Goal: Task Accomplishment & Management: Manage account settings

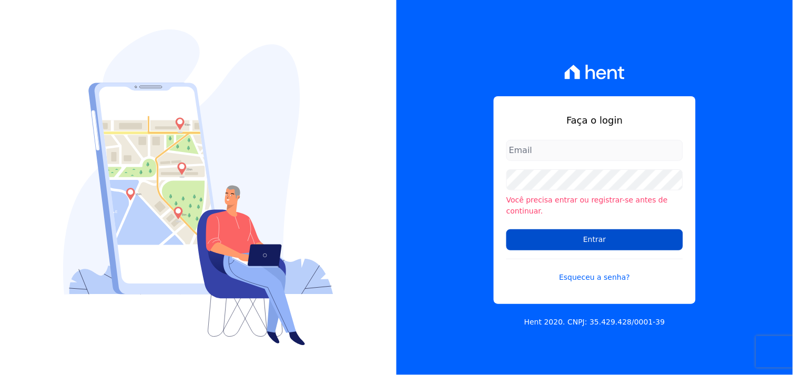
type input "[EMAIL_ADDRESS][DOMAIN_NAME]"
click at [571, 236] on input "Entrar" at bounding box center [594, 239] width 177 height 21
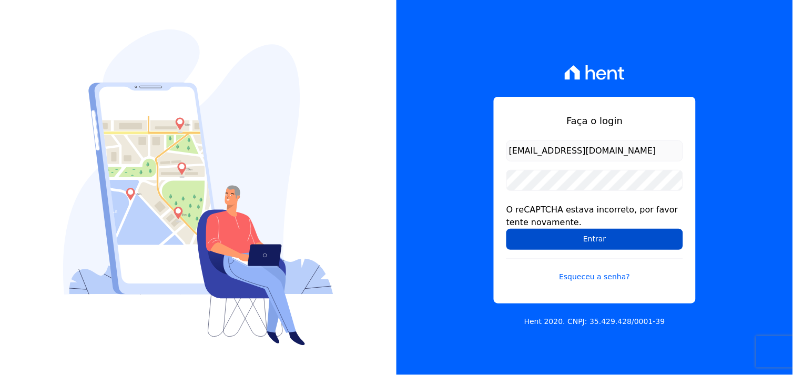
click at [595, 239] on input "Entrar" at bounding box center [594, 239] width 177 height 21
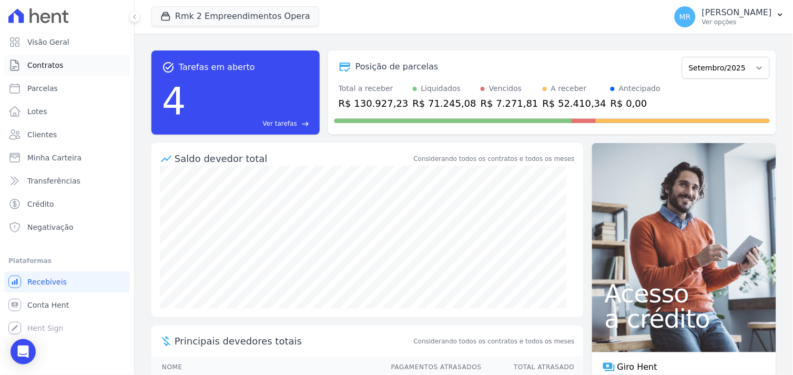
click at [38, 69] on span "Contratos" at bounding box center [45, 65] width 36 height 11
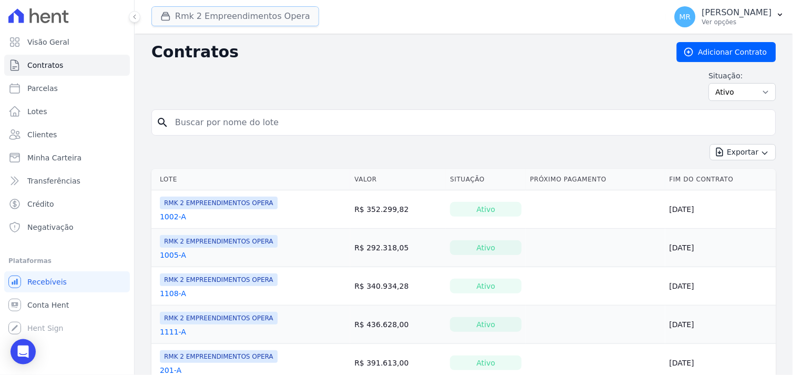
click at [191, 18] on button "Rmk 2 Empreendimentos Opera" at bounding box center [235, 16] width 168 height 20
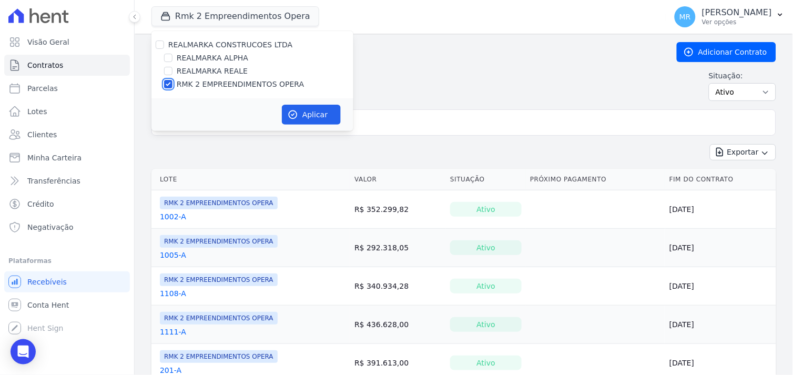
click at [166, 83] on input "RMK 2 EMPREENDIMENTOS OPERA" at bounding box center [168, 84] width 8 height 8
checkbox input "false"
click at [167, 56] on input "REALMARKA ALPHA" at bounding box center [168, 58] width 8 height 8
checkbox input "true"
click at [297, 114] on icon "button" at bounding box center [293, 114] width 11 height 11
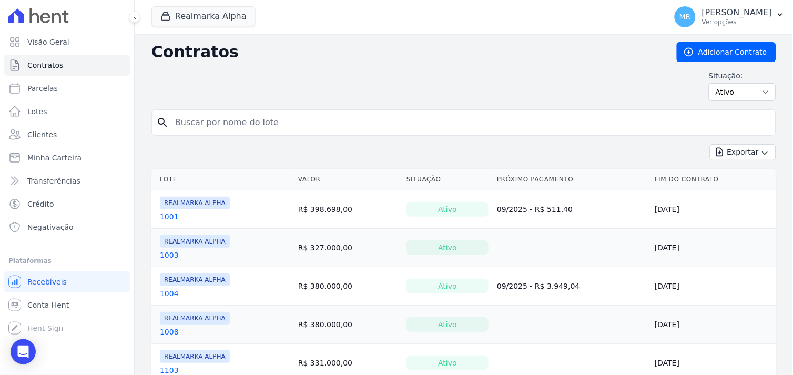
click at [267, 124] on input "search" at bounding box center [470, 122] width 603 height 21
type input "1208"
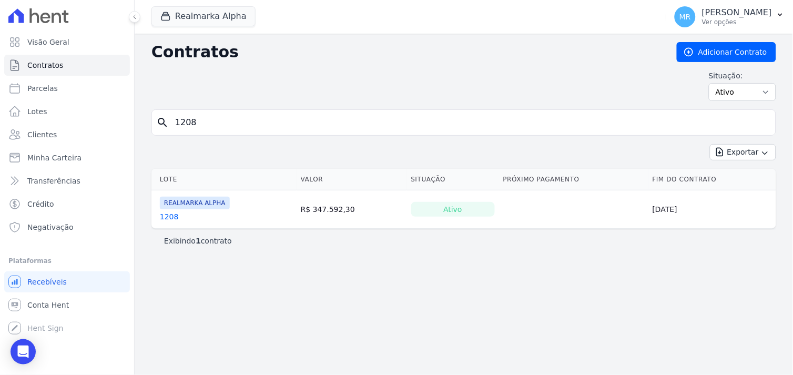
click at [164, 213] on link "1208" at bounding box center [169, 216] width 19 height 11
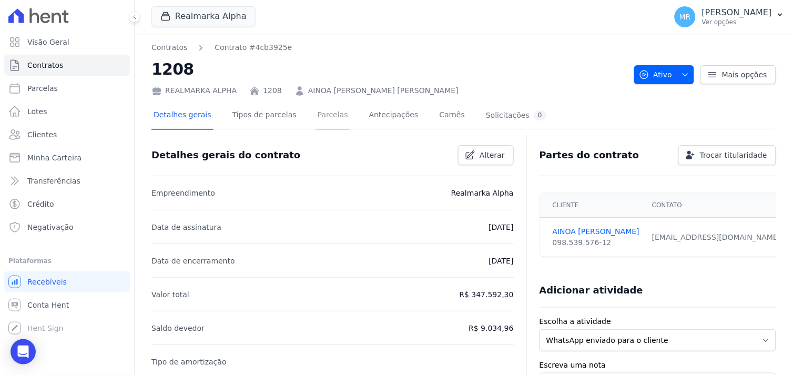
click at [319, 116] on link "Parcelas" at bounding box center [332, 116] width 35 height 28
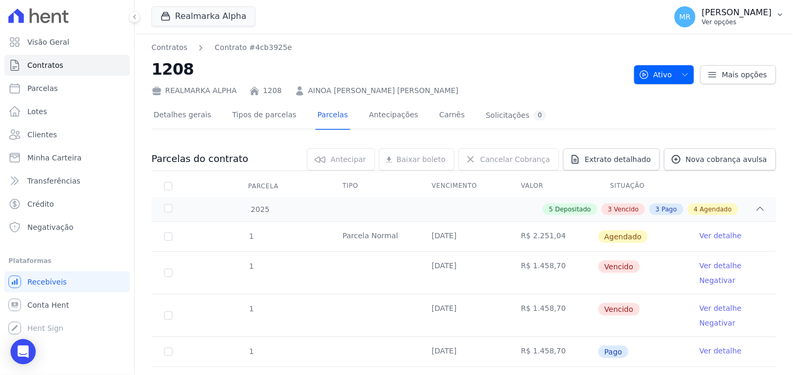
click at [745, 16] on p "[PERSON_NAME]" at bounding box center [737, 12] width 70 height 11
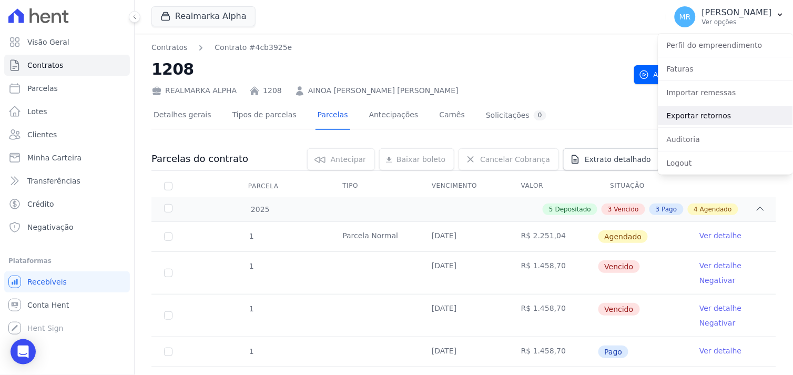
click at [724, 118] on link "Exportar retornos" at bounding box center [725, 115] width 135 height 19
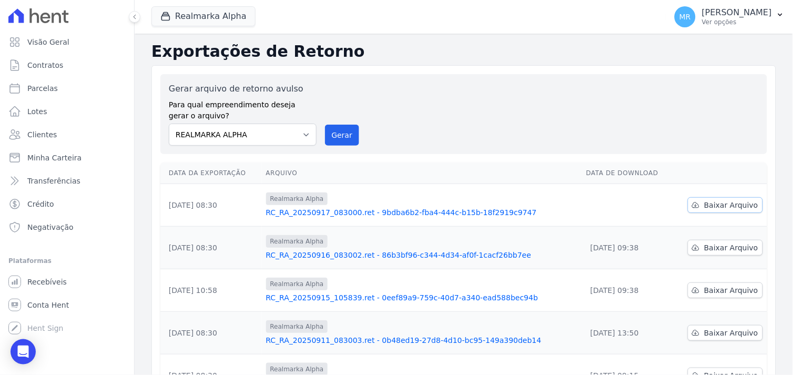
click at [707, 203] on span "Baixar Arquivo" at bounding box center [731, 205] width 54 height 11
click at [222, 19] on button "Realmarka Alpha" at bounding box center [203, 16] width 104 height 20
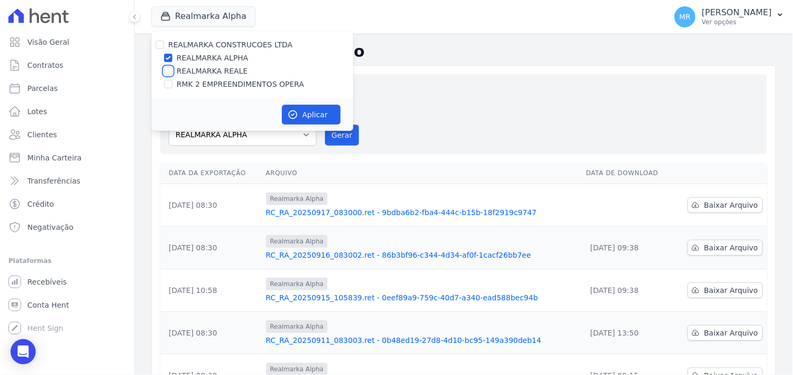
click at [167, 70] on input "REALMARKA REALE" at bounding box center [168, 71] width 8 height 8
checkbox input "true"
click at [170, 56] on input "REALMARKA ALPHA" at bounding box center [168, 58] width 8 height 8
checkbox input "false"
click at [308, 114] on button "Aplicar" at bounding box center [311, 115] width 59 height 20
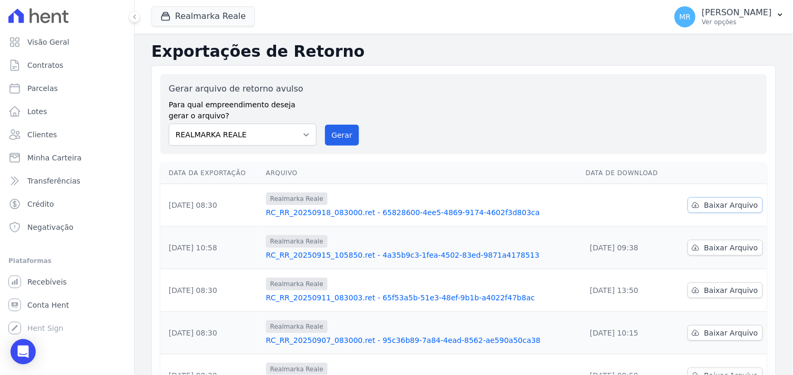
click at [712, 206] on span "Baixar Arquivo" at bounding box center [731, 205] width 54 height 11
click at [199, 19] on button "Realmarka Reale" at bounding box center [203, 16] width 104 height 20
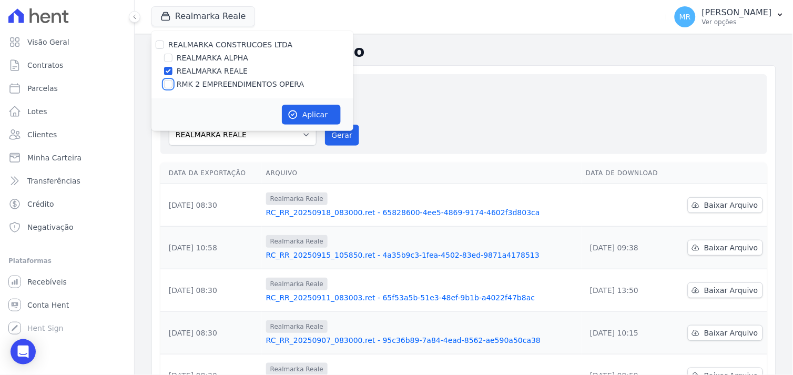
click at [167, 84] on input "RMK 2 EMPREENDIMENTOS OPERA" at bounding box center [168, 84] width 8 height 8
checkbox input "true"
click at [174, 69] on div "REALMARKA REALE" at bounding box center [252, 71] width 202 height 11
click at [170, 67] on input "REALMARKA REALE" at bounding box center [168, 71] width 8 height 8
checkbox input "false"
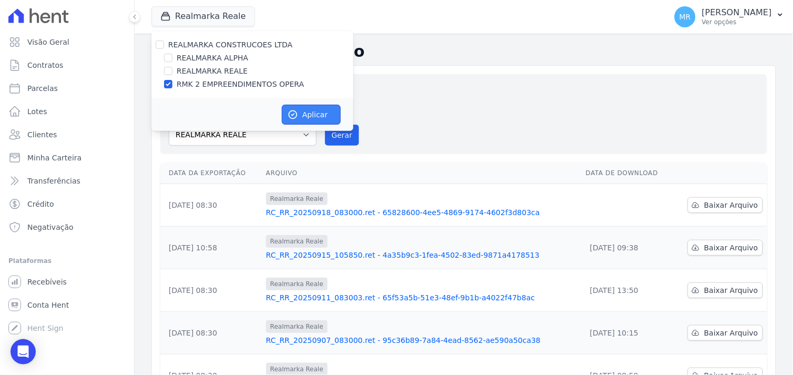
click at [300, 111] on button "Aplicar" at bounding box center [311, 115] width 59 height 20
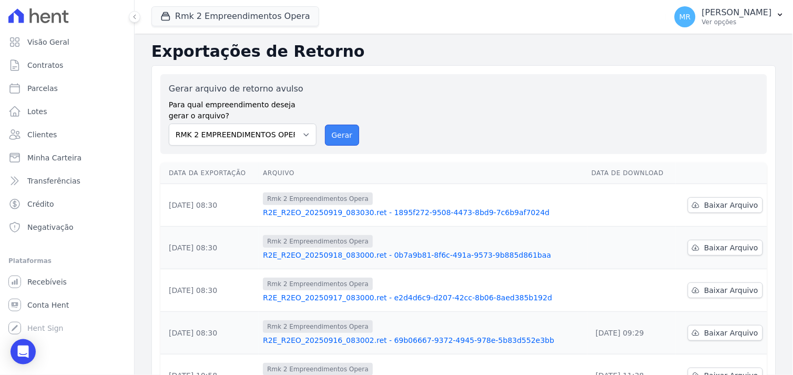
click at [339, 139] on button "Gerar" at bounding box center [342, 135] width 35 height 21
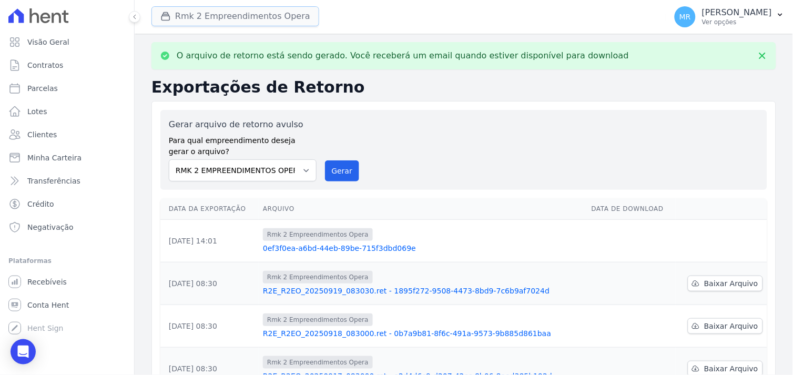
click at [238, 12] on button "Rmk 2 Empreendimentos Opera" at bounding box center [235, 16] width 168 height 20
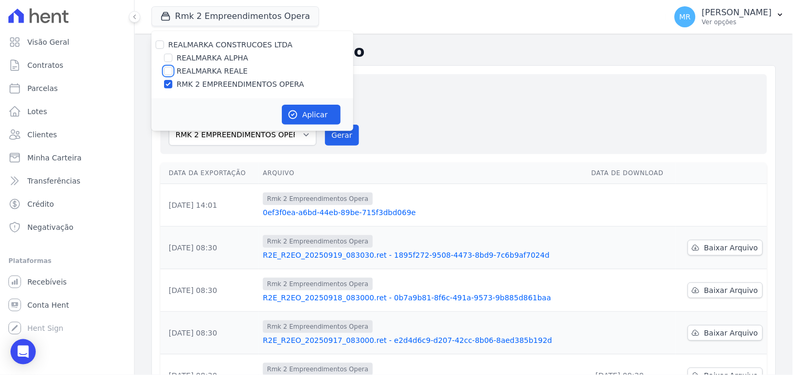
click at [170, 71] on input "REALMARKA REALE" at bounding box center [168, 71] width 8 height 8
checkbox input "true"
click at [166, 86] on input "RMK 2 EMPREENDIMENTOS OPERA" at bounding box center [168, 84] width 8 height 8
checkbox input "false"
click at [293, 103] on div "Aplicar" at bounding box center [252, 114] width 202 height 33
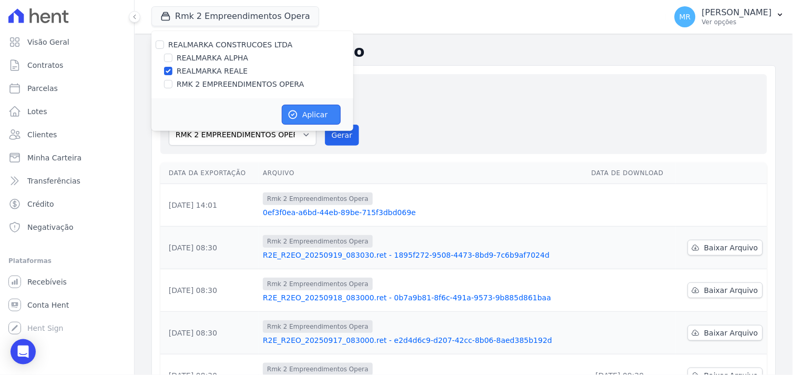
click at [299, 112] on button "Aplicar" at bounding box center [311, 115] width 59 height 20
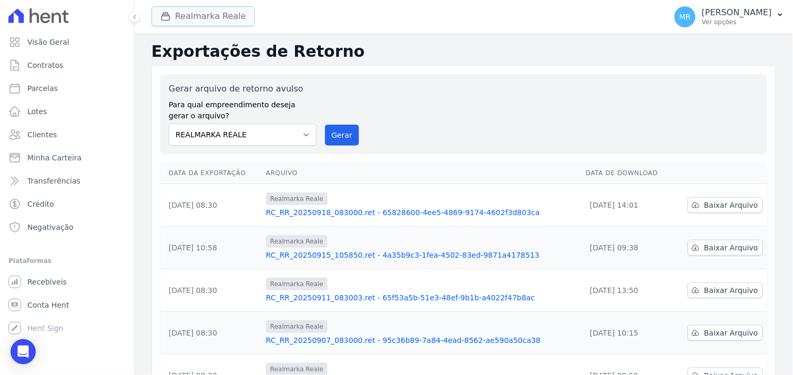
click at [201, 18] on button "Realmarka Reale" at bounding box center [203, 16] width 104 height 20
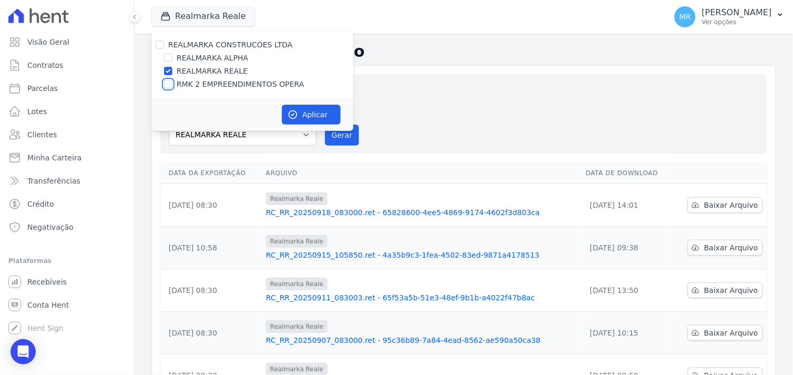
click at [165, 83] on input "RMK 2 EMPREENDIMENTOS OPERA" at bounding box center [168, 84] width 8 height 8
checkbox input "true"
click at [167, 73] on input "REALMARKA REALE" at bounding box center [168, 71] width 8 height 8
checkbox input "false"
click at [308, 109] on button "Aplicar" at bounding box center [311, 115] width 59 height 20
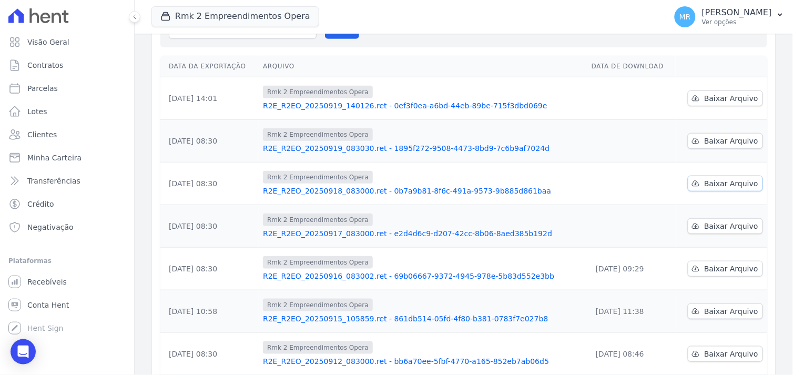
scroll to position [117, 0]
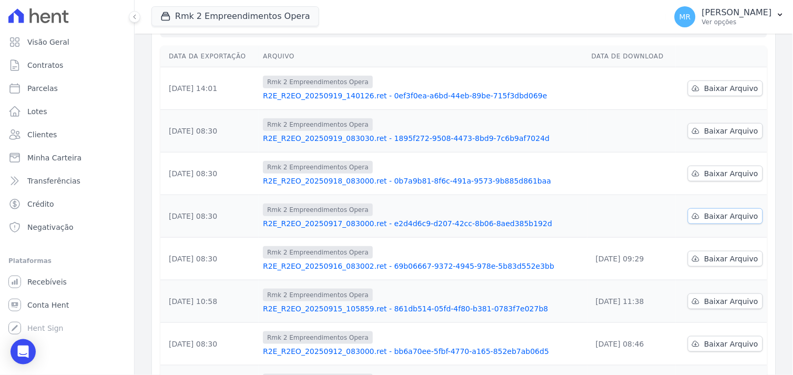
click at [720, 217] on span "Baixar Arquivo" at bounding box center [731, 216] width 54 height 11
click at [743, 178] on span "Baixar Arquivo" at bounding box center [731, 173] width 54 height 11
click at [740, 129] on span "Baixar Arquivo" at bounding box center [731, 131] width 54 height 11
click at [740, 90] on span "Baixar Arquivo" at bounding box center [731, 88] width 54 height 11
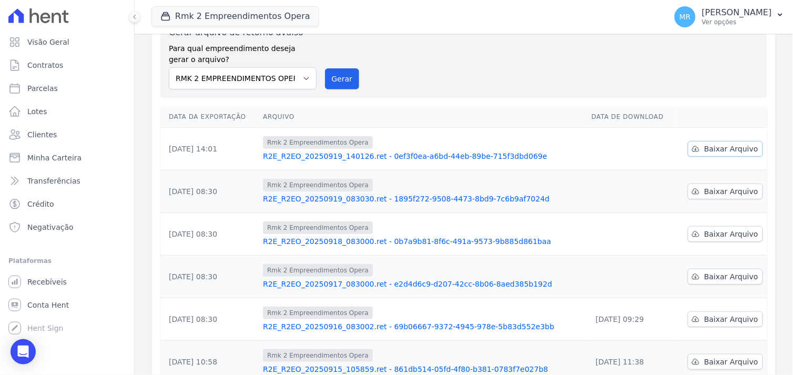
scroll to position [0, 0]
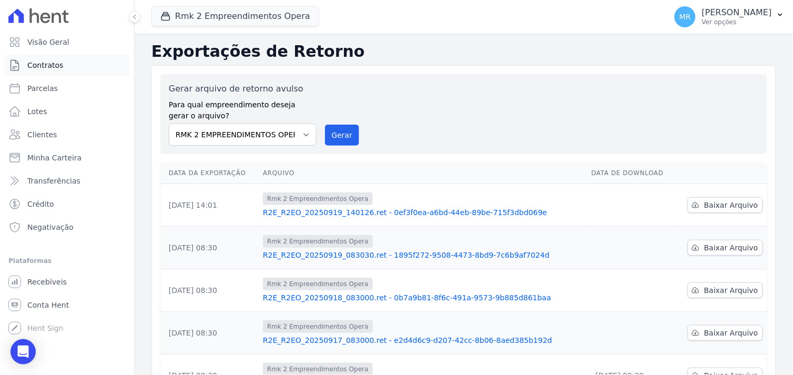
click at [46, 67] on span "Contratos" at bounding box center [45, 65] width 36 height 11
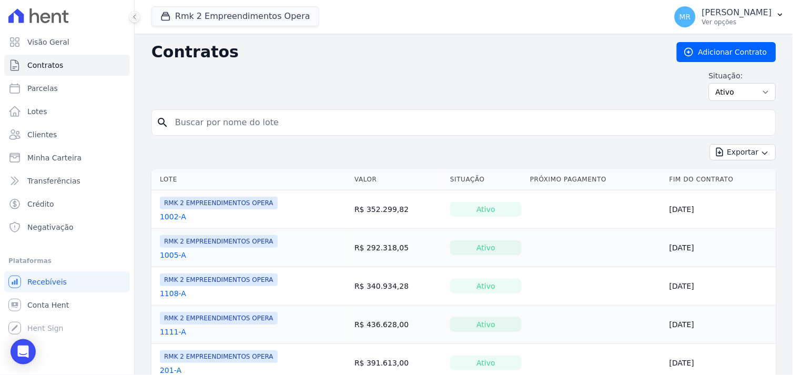
click at [198, 129] on input "search" at bounding box center [470, 122] width 603 height 21
click at [241, 14] on button "Rmk 2 Empreendimentos Opera" at bounding box center [235, 16] width 168 height 20
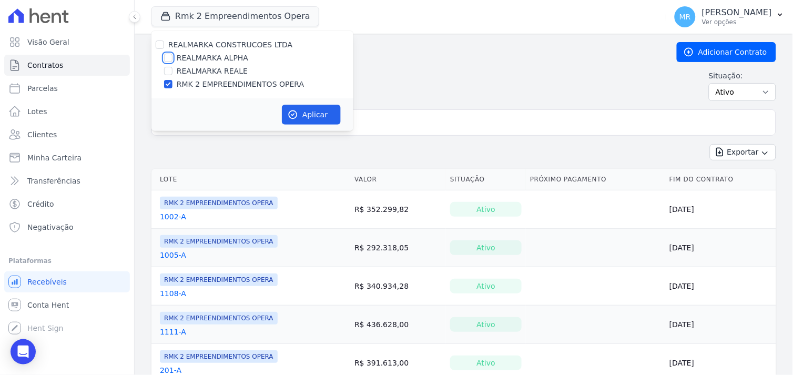
drag, startPoint x: 169, startPoint y: 59, endPoint x: 166, endPoint y: 75, distance: 15.5
click at [168, 59] on input "REALMARKA ALPHA" at bounding box center [168, 58] width 8 height 8
checkbox input "true"
click at [169, 81] on input "RMK 2 EMPREENDIMENTOS OPERA" at bounding box center [168, 84] width 8 height 8
checkbox input "false"
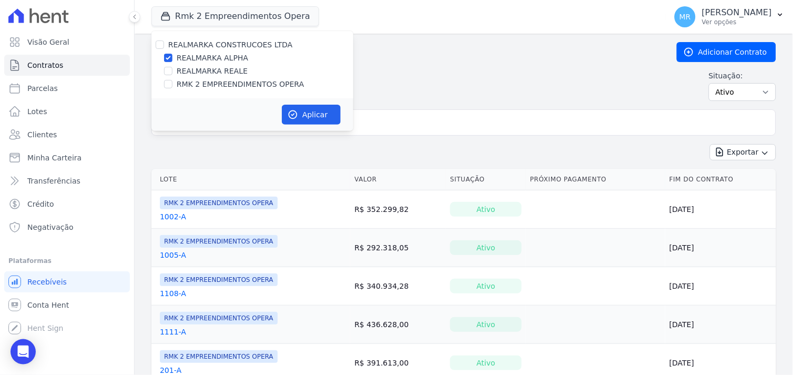
drag, startPoint x: 463, startPoint y: 86, endPoint x: 449, endPoint y: 119, distance: 35.8
click at [463, 86] on div "Situação: Ativo Todos Pausado Distratado Rascunho Expirado Encerrado" at bounding box center [463, 85] width 625 height 30
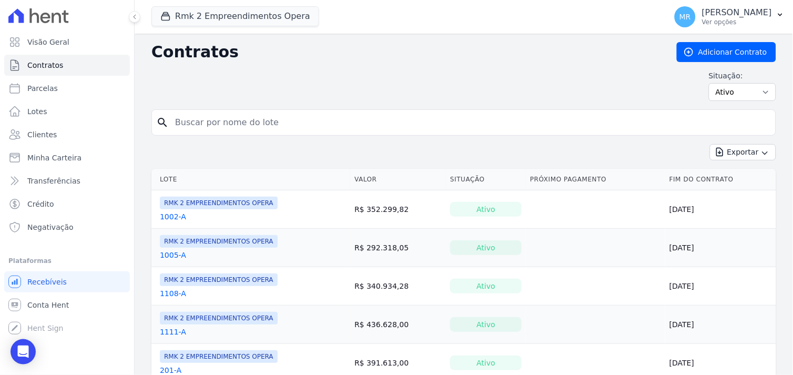
click at [259, 127] on input "search" at bounding box center [470, 122] width 603 height 21
type input "1208"
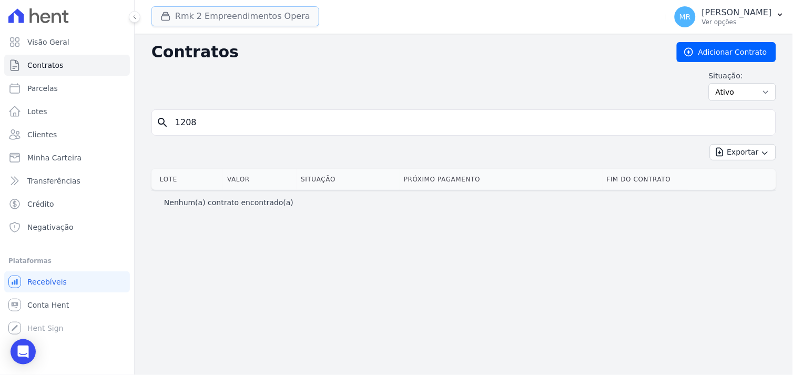
click at [258, 19] on button "Rmk 2 Empreendimentos Opera" at bounding box center [235, 16] width 168 height 20
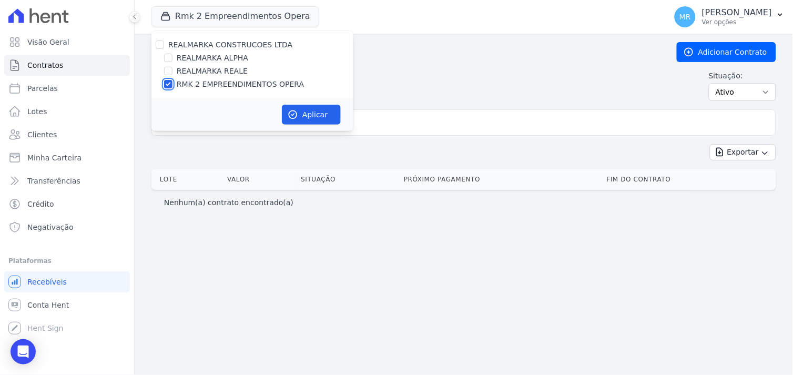
click at [169, 83] on input "RMK 2 EMPREENDIMENTOS OPERA" at bounding box center [168, 84] width 8 height 8
checkbox input "false"
click at [165, 59] on input "REALMARKA ALPHA" at bounding box center [168, 58] width 8 height 8
checkbox input "true"
click at [316, 121] on button "Aplicar" at bounding box center [311, 115] width 59 height 20
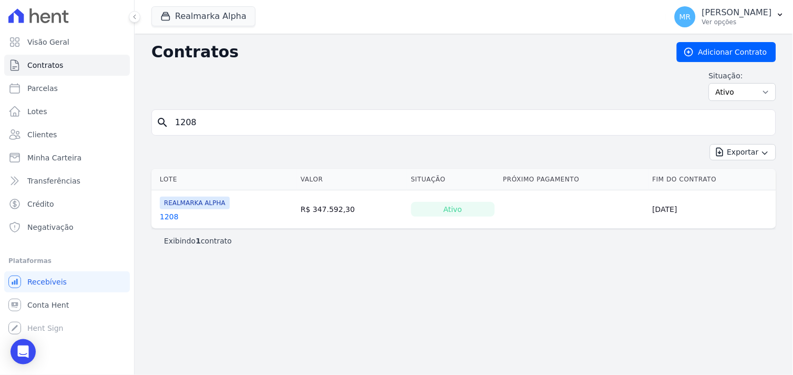
click at [164, 217] on link "1208" at bounding box center [169, 216] width 19 height 11
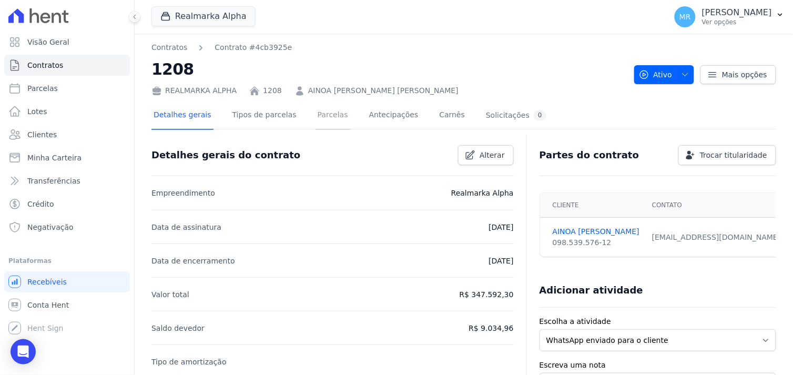
click at [324, 113] on link "Parcelas" at bounding box center [332, 116] width 35 height 28
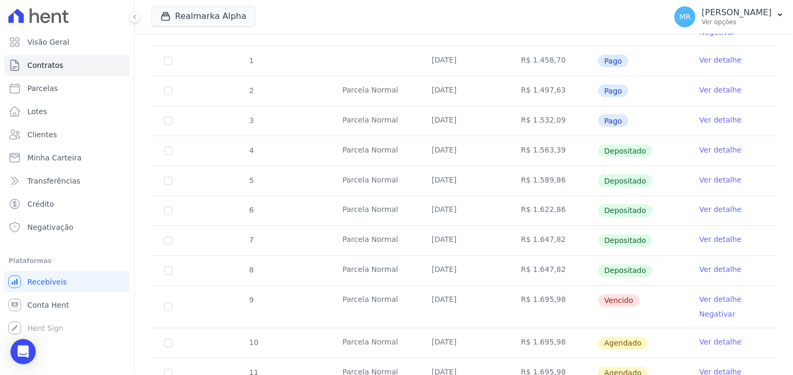
scroll to position [292, 0]
click at [710, 268] on link "Ver detalhe" at bounding box center [720, 268] width 42 height 11
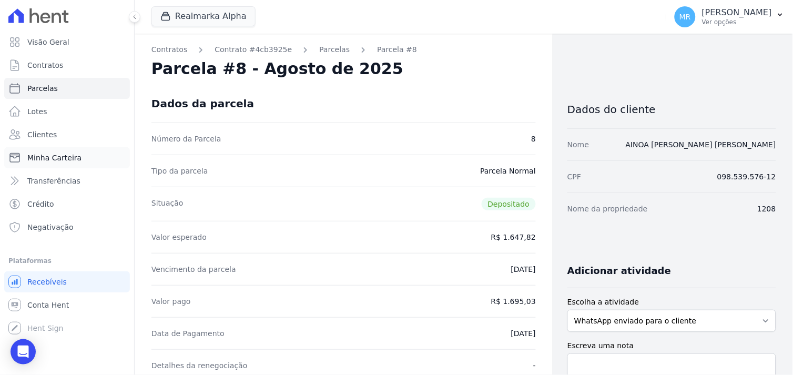
click at [39, 156] on span "Minha Carteira" at bounding box center [54, 157] width 54 height 11
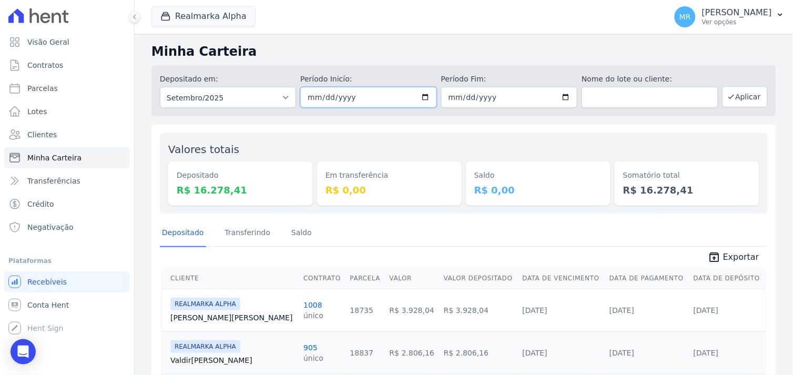
click at [422, 95] on input "[DATE]" at bounding box center [368, 97] width 136 height 21
type input "[DATE]"
click at [559, 95] on input "[DATE]" at bounding box center [509, 97] width 136 height 21
type input "[DATE]"
click at [739, 101] on button "Aplicar" at bounding box center [744, 96] width 45 height 21
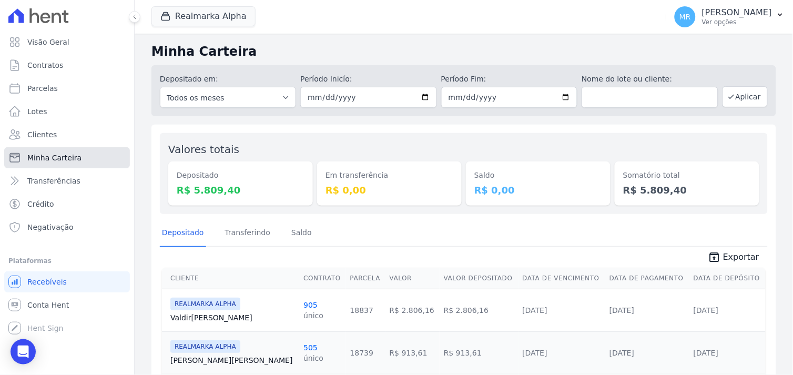
click at [66, 159] on span "Minha Carteira" at bounding box center [54, 157] width 54 height 11
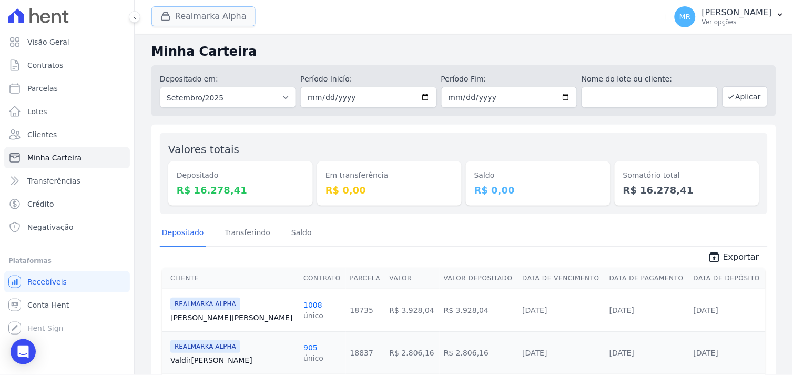
click at [207, 14] on button "Realmarka Alpha" at bounding box center [203, 16] width 104 height 20
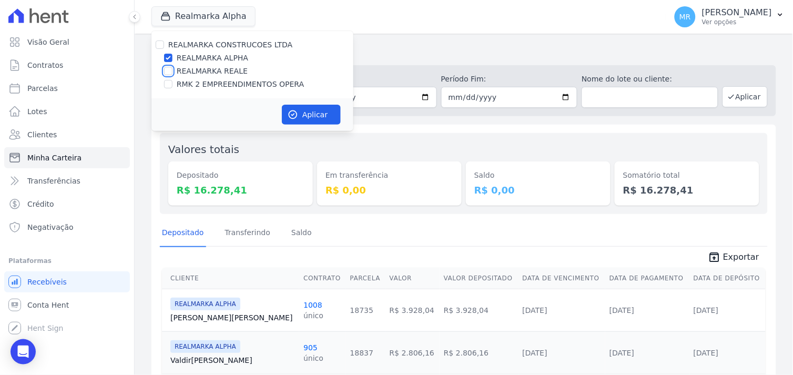
click at [167, 70] on input "REALMARKA REALE" at bounding box center [168, 71] width 8 height 8
checkbox input "true"
click at [309, 109] on button "Aplicar" at bounding box center [311, 115] width 59 height 20
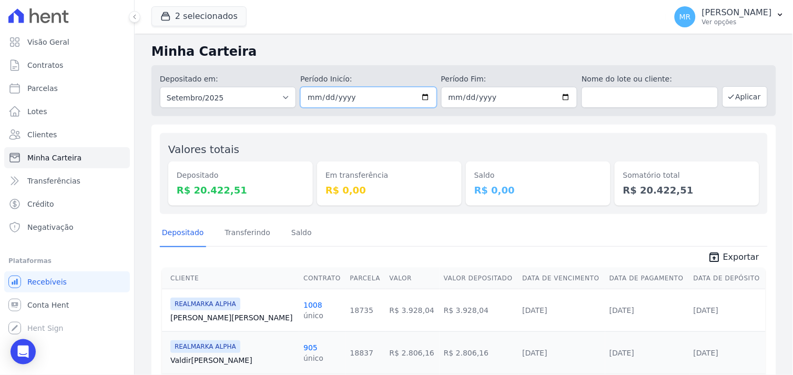
click at [423, 98] on input "[DATE]" at bounding box center [368, 97] width 136 height 21
type input "2025-09-15"
click at [562, 94] on input "[DATE]" at bounding box center [509, 97] width 136 height 21
type input "[DATE]"
click at [740, 96] on button "Aplicar" at bounding box center [744, 96] width 45 height 21
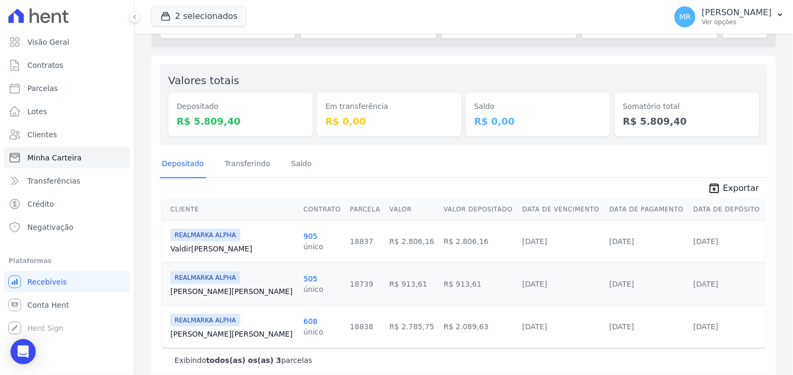
scroll to position [84, 0]
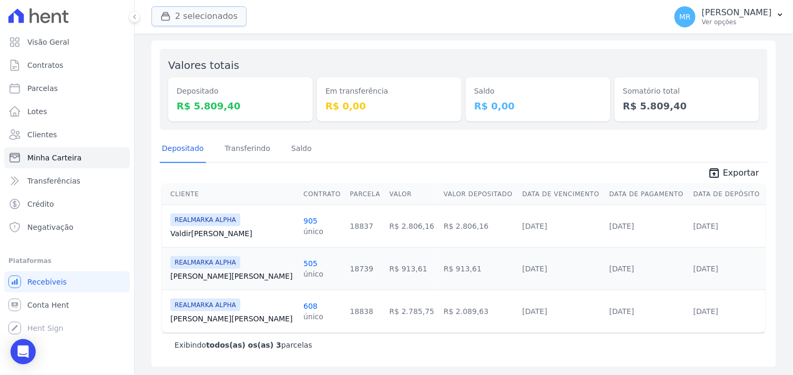
click at [192, 22] on button "2 selecionados" at bounding box center [198, 16] width 95 height 20
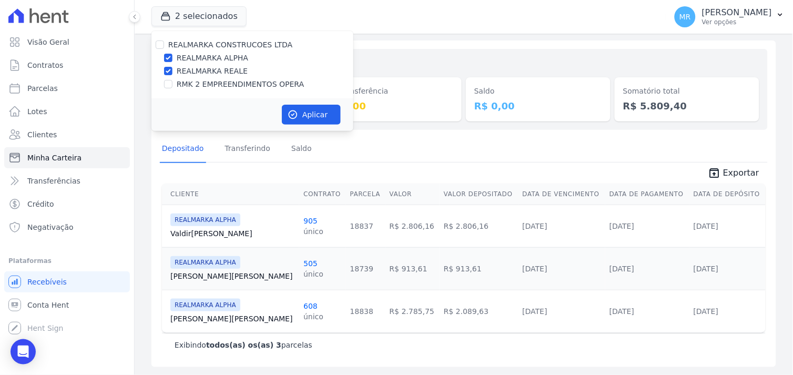
click at [168, 66] on div at bounding box center [168, 71] width 8 height 11
click at [170, 67] on input "REALMARKA REALE" at bounding box center [168, 71] width 8 height 8
checkbox input "false"
click at [309, 108] on button "Aplicar" at bounding box center [311, 115] width 59 height 20
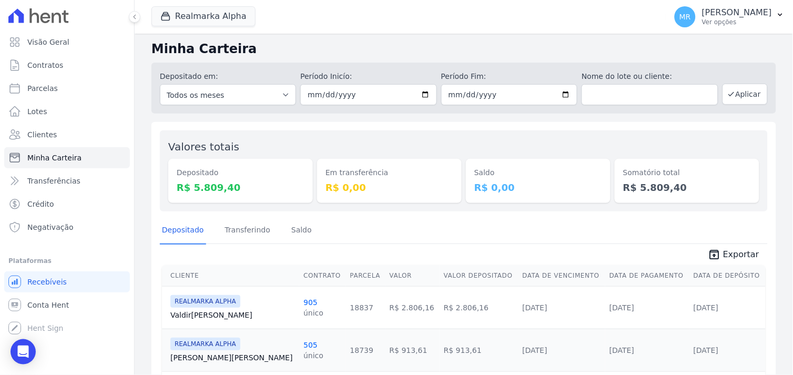
scroll to position [0, 0]
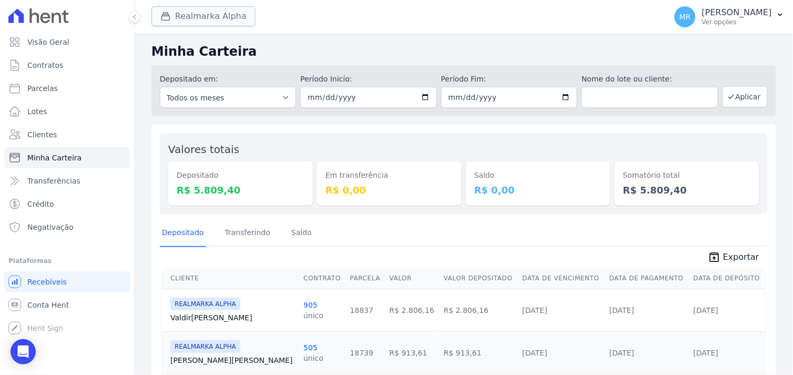
click at [210, 22] on button "Realmarka Alpha" at bounding box center [203, 16] width 104 height 20
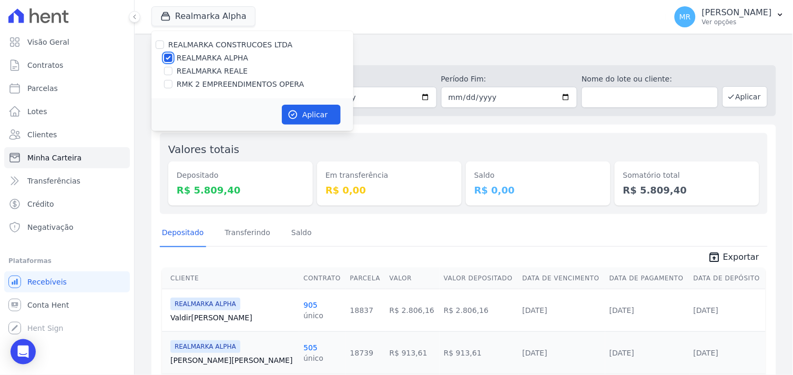
click at [167, 58] on input "REALMARKA ALPHA" at bounding box center [168, 58] width 8 height 8
checkbox input "false"
click at [166, 70] on input "REALMARKA REALE" at bounding box center [168, 71] width 8 height 8
checkbox input "true"
click at [313, 118] on button "Aplicar" at bounding box center [311, 115] width 59 height 20
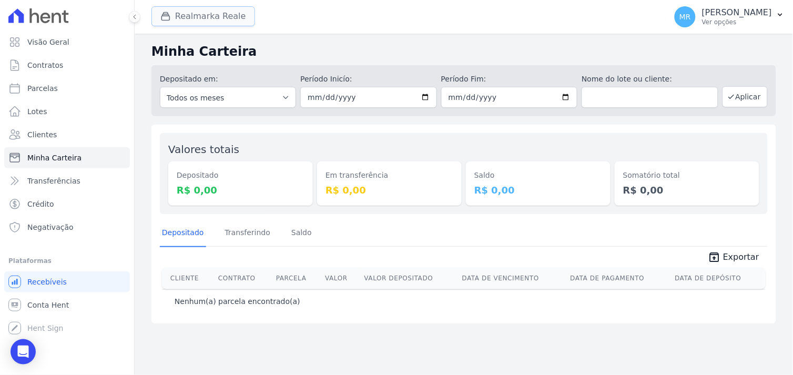
click at [199, 17] on button "Realmarka Reale" at bounding box center [203, 16] width 104 height 20
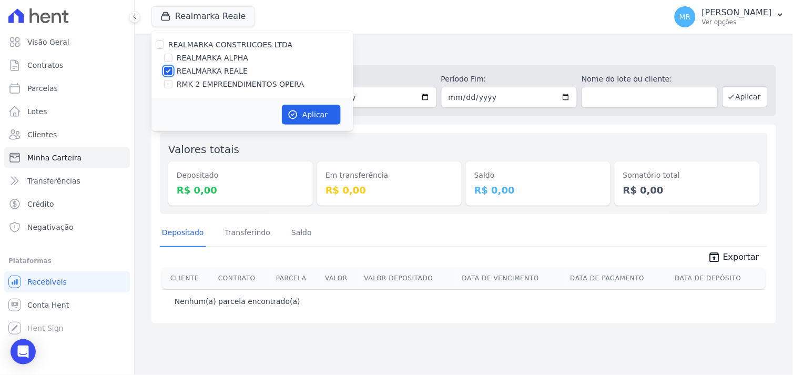
click at [169, 74] on input "REALMARKA REALE" at bounding box center [168, 71] width 8 height 8
checkbox input "false"
click at [169, 87] on input "RMK 2 EMPREENDIMENTOS OPERA" at bounding box center [168, 84] width 8 height 8
checkbox input "true"
click at [314, 111] on button "Aplicar" at bounding box center [311, 115] width 59 height 20
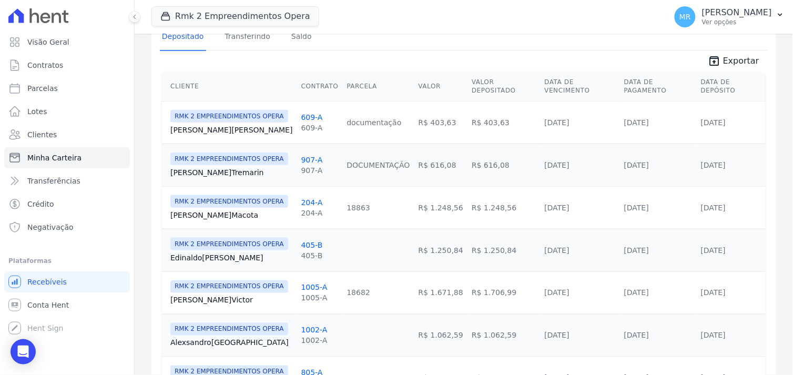
scroll to position [175, 0]
